Goal: Check status: Check status

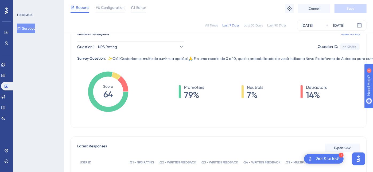
click at [251, 24] on div "Last 30 Days" at bounding box center [252, 25] width 19 height 4
click at [307, 24] on div "[DATE]" at bounding box center [306, 25] width 11 height 6
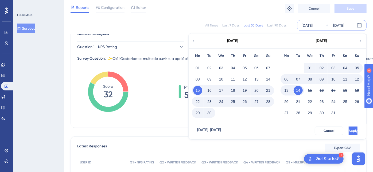
click at [309, 65] on button "01" at bounding box center [309, 67] width 9 height 9
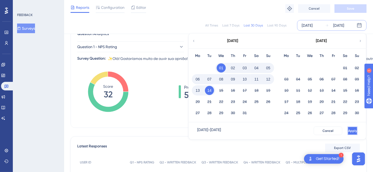
click at [347, 126] on button "Apply" at bounding box center [352, 130] width 10 height 9
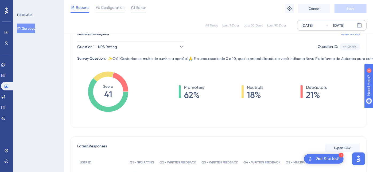
click at [312, 25] on div "[DATE]" at bounding box center [306, 25] width 11 height 6
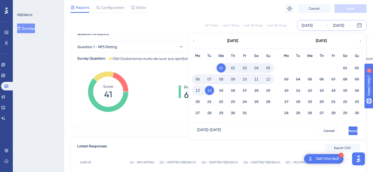
click at [194, 41] on icon at bounding box center [194, 40] width 4 height 5
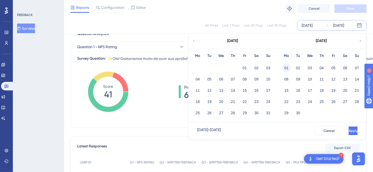
click at [286, 66] on button "01" at bounding box center [286, 67] width 9 height 9
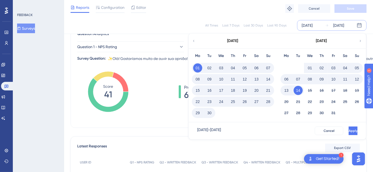
click at [209, 112] on button "30" at bounding box center [209, 112] width 9 height 9
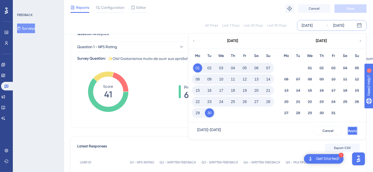
click at [348, 130] on span "Apply" at bounding box center [352, 130] width 9 height 4
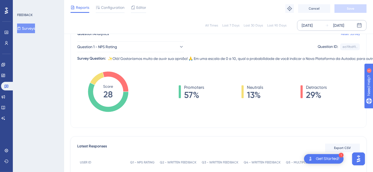
click at [312, 25] on div "[DATE]" at bounding box center [306, 25] width 11 height 6
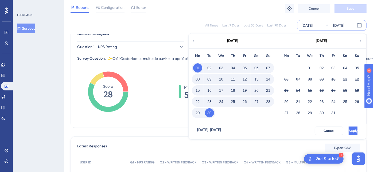
click at [194, 40] on icon at bounding box center [193, 41] width 1 height 2
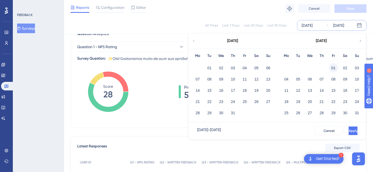
click at [333, 65] on button "01" at bounding box center [333, 67] width 9 height 9
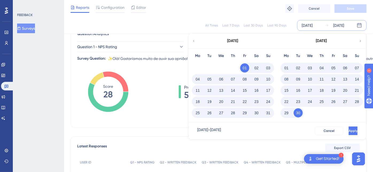
click at [267, 114] on button "31" at bounding box center [267, 112] width 9 height 9
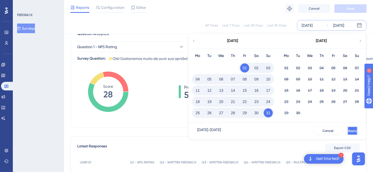
click at [347, 129] on button "Apply" at bounding box center [352, 130] width 10 height 9
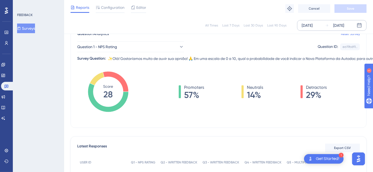
click at [312, 27] on div "[DATE]" at bounding box center [306, 25] width 11 height 6
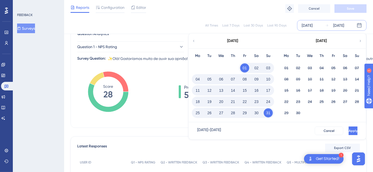
click at [195, 41] on icon at bounding box center [194, 40] width 4 height 5
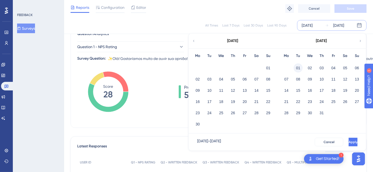
click at [297, 65] on button "01" at bounding box center [297, 67] width 9 height 9
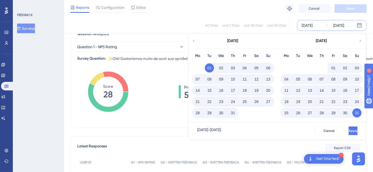
click at [233, 111] on button "31" at bounding box center [232, 112] width 9 height 9
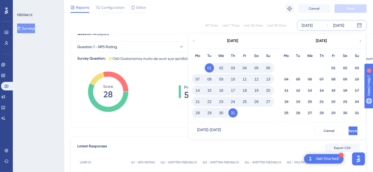
click at [348, 126] on button "Apply" at bounding box center [352, 130] width 9 height 9
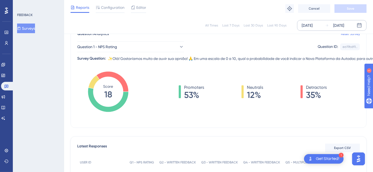
click at [312, 26] on div "[DATE]" at bounding box center [306, 25] width 11 height 6
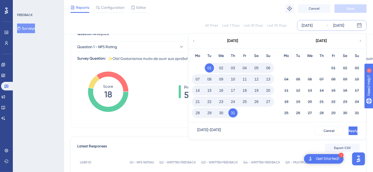
click at [194, 39] on icon at bounding box center [194, 40] width 4 height 5
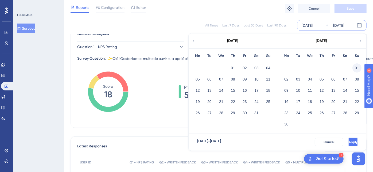
click at [358, 68] on button "01" at bounding box center [356, 67] width 9 height 9
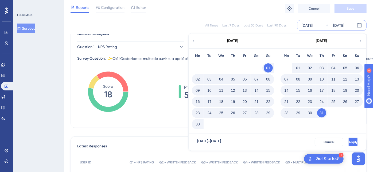
click at [198, 123] on button "30" at bounding box center [197, 123] width 9 height 9
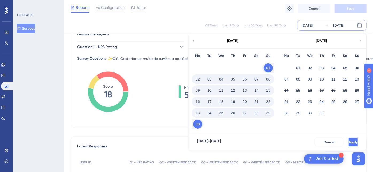
click at [348, 139] on button "Apply" at bounding box center [352, 141] width 9 height 9
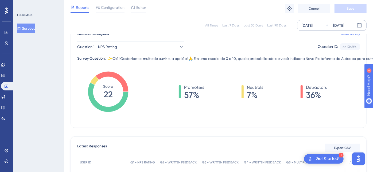
click at [312, 24] on div "[DATE]" at bounding box center [306, 25] width 11 height 6
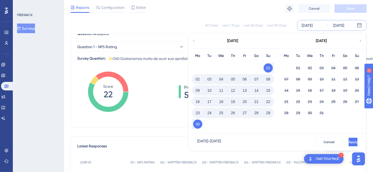
click at [196, 39] on div "[DATE]" at bounding box center [232, 40] width 88 height 15
click at [193, 40] on icon at bounding box center [194, 40] width 4 height 5
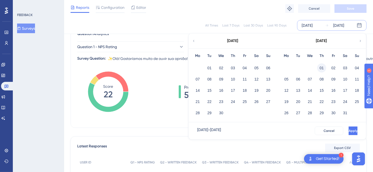
click at [318, 67] on button "01" at bounding box center [321, 67] width 9 height 9
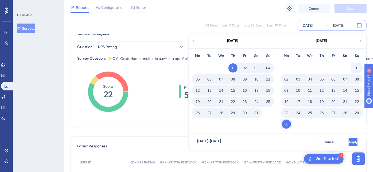
click at [257, 113] on button "31" at bounding box center [256, 112] width 9 height 9
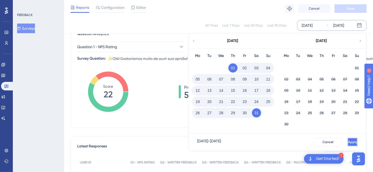
click at [348, 140] on span "Apply" at bounding box center [352, 142] width 9 height 4
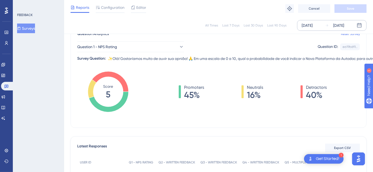
click at [312, 24] on div "[DATE]" at bounding box center [306, 25] width 11 height 6
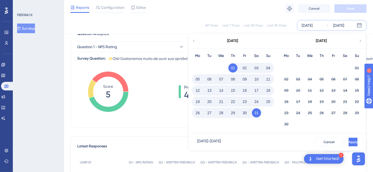
click at [195, 40] on icon at bounding box center [194, 40] width 4 height 5
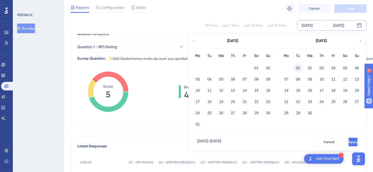
click at [300, 65] on button "01" at bounding box center [297, 67] width 9 height 9
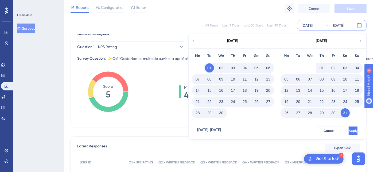
click at [224, 113] on button "30" at bounding box center [220, 112] width 9 height 9
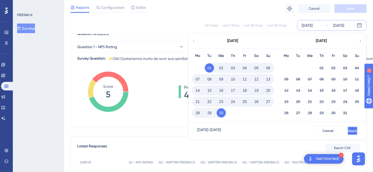
click at [347, 128] on button "Apply" at bounding box center [352, 130] width 10 height 9
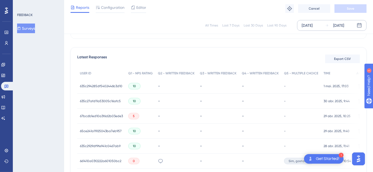
scroll to position [197, 0]
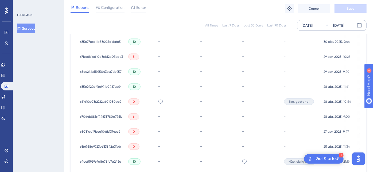
click at [94, 101] on span "661410a03f2222a601050bc2" at bounding box center [100, 101] width 41 height 4
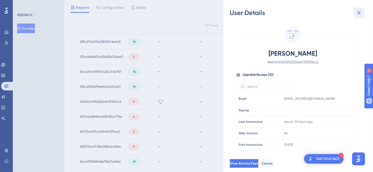
click at [359, 12] on icon at bounding box center [358, 12] width 3 height 3
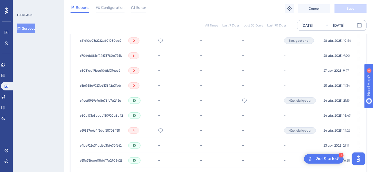
scroll to position [286, 0]
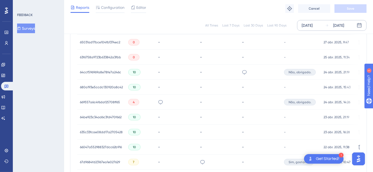
click at [109, 101] on span "669557a6c4f6daf25708ff65" at bounding box center [100, 102] width 40 height 4
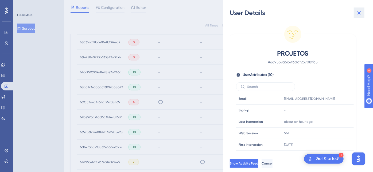
click at [358, 11] on icon at bounding box center [359, 13] width 6 height 6
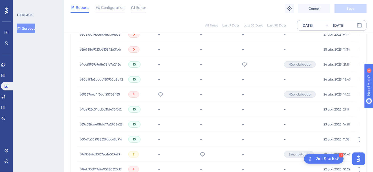
scroll to position [315, 0]
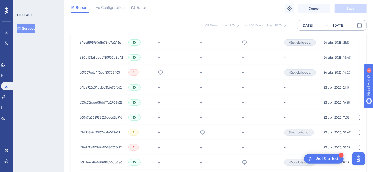
click at [104, 131] on span "67d9684fd23167ea1e027629" at bounding box center [100, 132] width 40 height 4
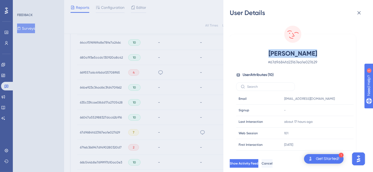
drag, startPoint x: 283, startPoint y: 51, endPoint x: 328, endPoint y: 51, distance: 44.3
click at [328, 51] on span "[PERSON_NAME]" at bounding box center [293, 53] width 94 height 9
copy span "[PERSON_NAME]"
click at [358, 17] on button at bounding box center [358, 12] width 11 height 11
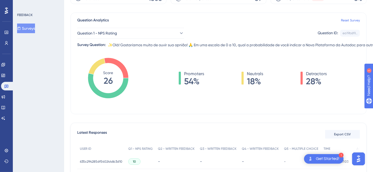
scroll to position [0, 0]
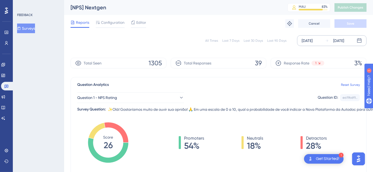
click at [236, 40] on div "Last 7 Days" at bounding box center [230, 40] width 17 height 4
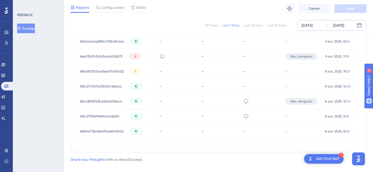
scroll to position [296, 0]
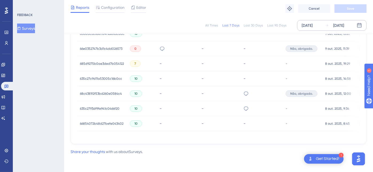
click at [102, 46] on span "66e0352747b3d1c4dd026573" at bounding box center [101, 48] width 42 height 4
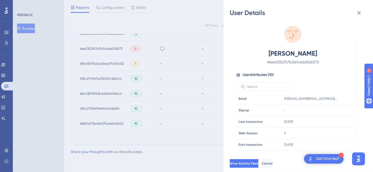
click at [51, 63] on div "User Details [PERSON_NAME] Pompilio # 66e0352747b3d1c4dd026573 User Attributes …" at bounding box center [186, 86] width 373 height 172
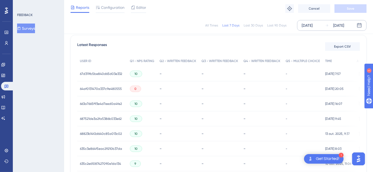
scroll to position [148, 0]
